Goal: Task Accomplishment & Management: Use online tool/utility

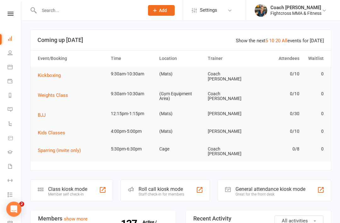
click at [47, 78] on button "Kickboxing" at bounding box center [51, 75] width 27 height 8
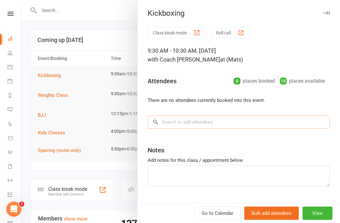
click at [211, 116] on input "search" at bounding box center [239, 121] width 182 height 13
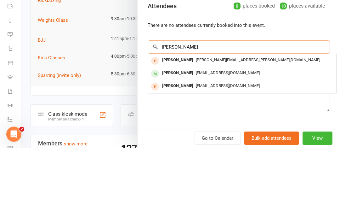
type input "[PERSON_NAME]"
click at [196, 145] on span "[EMAIL_ADDRESS][DOMAIN_NAME]" at bounding box center [228, 147] width 64 height 5
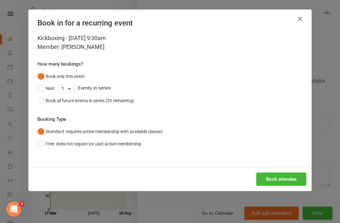
click at [295, 174] on button "Book attendee" at bounding box center [281, 178] width 50 height 13
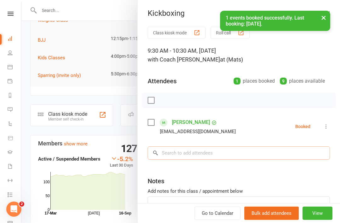
click at [196, 151] on input "search" at bounding box center [239, 152] width 182 height 13
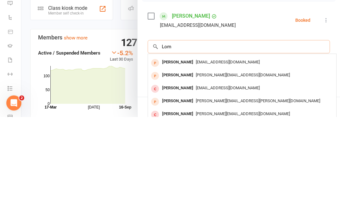
scroll to position [0, 0]
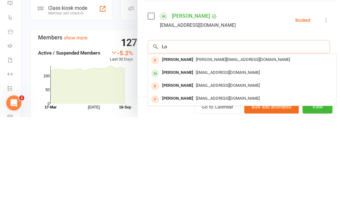
type input "L"
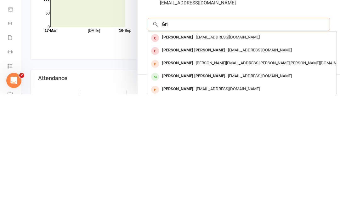
scroll to position [130, 0]
type input "G"
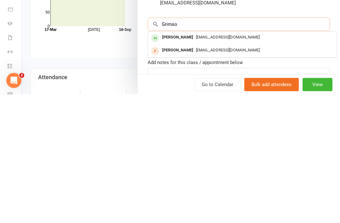
type input "Grimso"
click at [168, 161] on div "[PERSON_NAME]" at bounding box center [178, 165] width 36 height 9
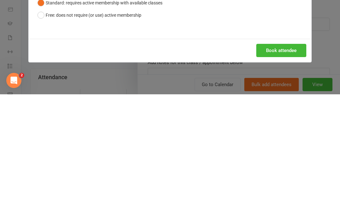
scroll to position [258, 0]
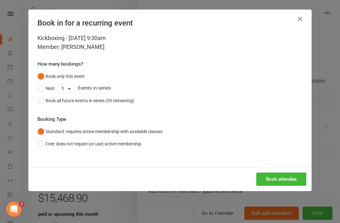
click at [268, 179] on button "Book attendee" at bounding box center [281, 178] width 50 height 13
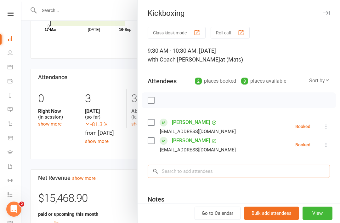
click at [186, 174] on input "search" at bounding box center [239, 170] width 182 height 13
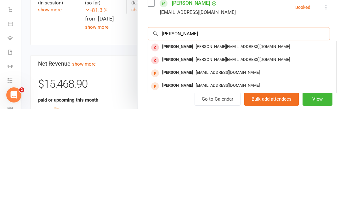
scroll to position [25, 0]
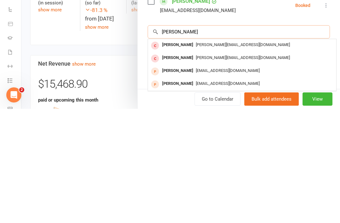
type input "[PERSON_NAME]"
click at [168, 193] on div "[PERSON_NAME]" at bounding box center [178, 197] width 36 height 9
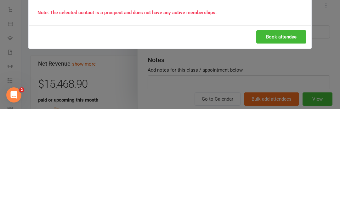
scroll to position [372, 0]
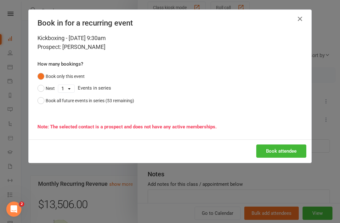
click at [272, 145] on button "Book attendee" at bounding box center [281, 150] width 50 height 13
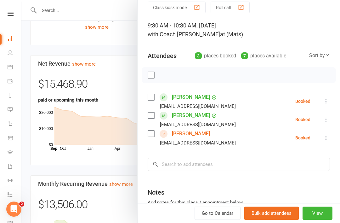
click at [154, 73] on label at bounding box center [151, 75] width 6 height 6
click at [162, 76] on icon "button" at bounding box center [165, 74] width 7 height 7
